Goal: Transaction & Acquisition: Purchase product/service

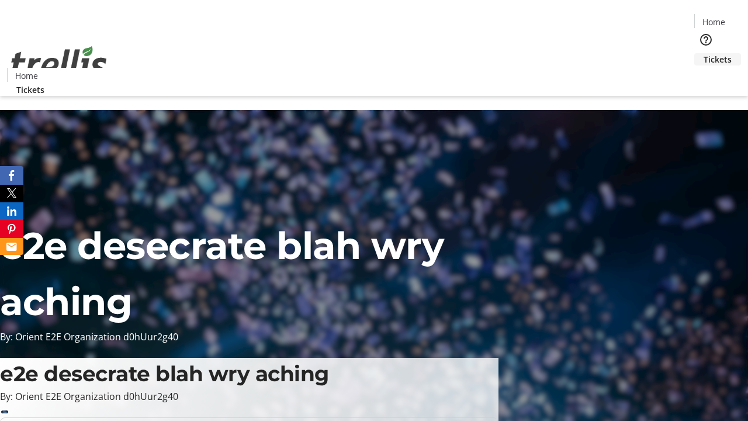
click at [703, 53] on span "Tickets" at bounding box center [717, 59] width 28 height 12
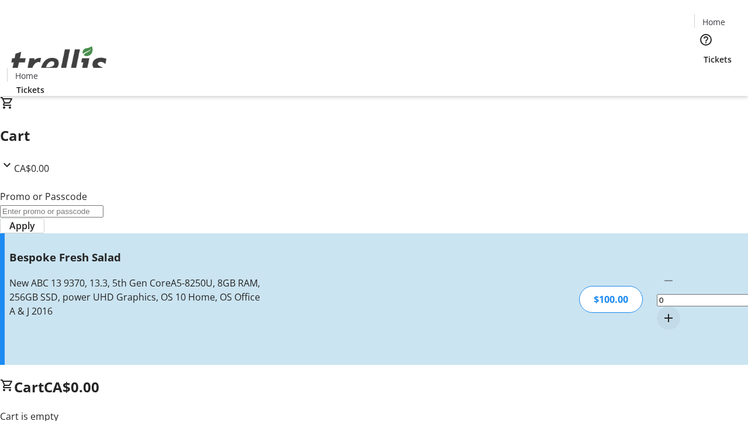
click at [661, 311] on mat-icon "Increment by one" at bounding box center [668, 318] width 14 height 14
type input "1"
type input "FREE"
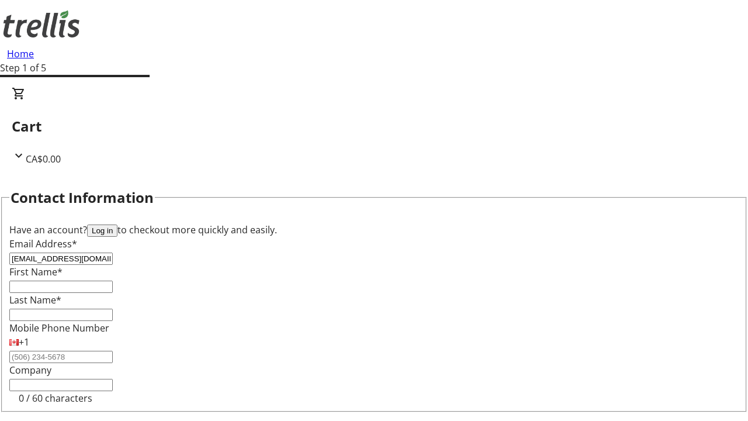
type input "[EMAIL_ADDRESS][DOMAIN_NAME]"
type input "[PERSON_NAME]"
